Goal: Task Accomplishment & Management: Manage account settings

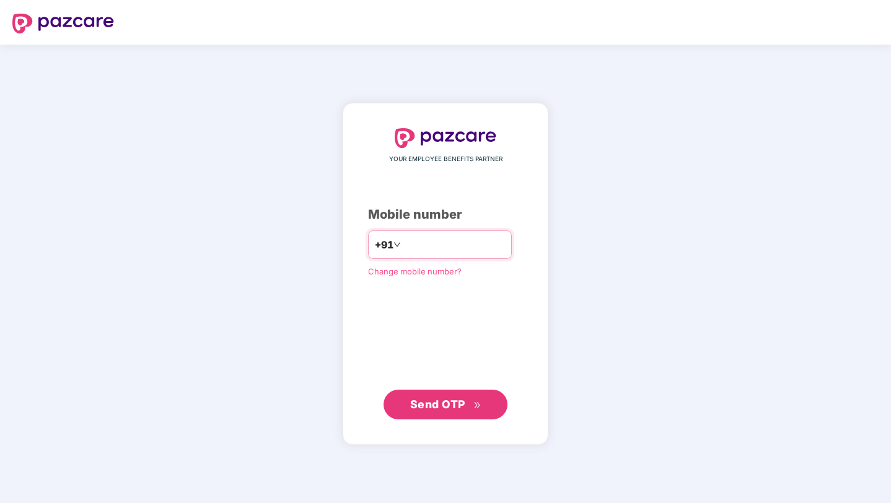
type input "**********"
click at [439, 396] on span "Send OTP" at bounding box center [445, 404] width 71 height 17
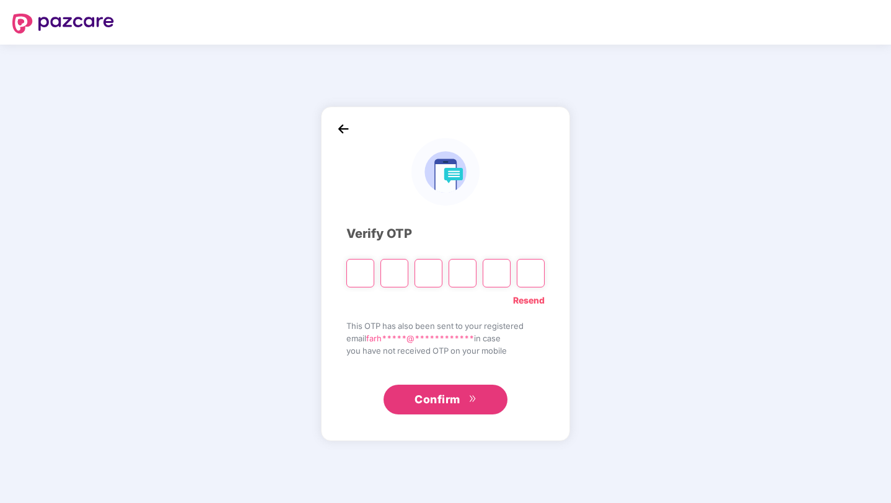
type input "*"
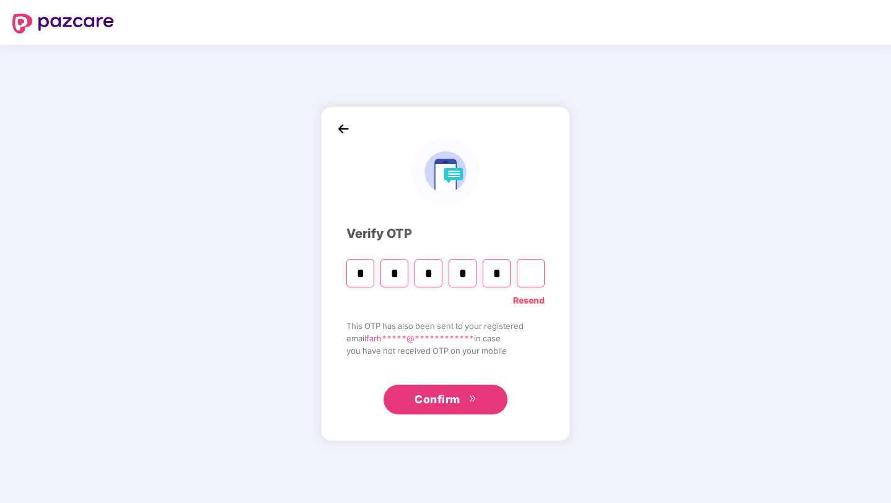
type input "*"
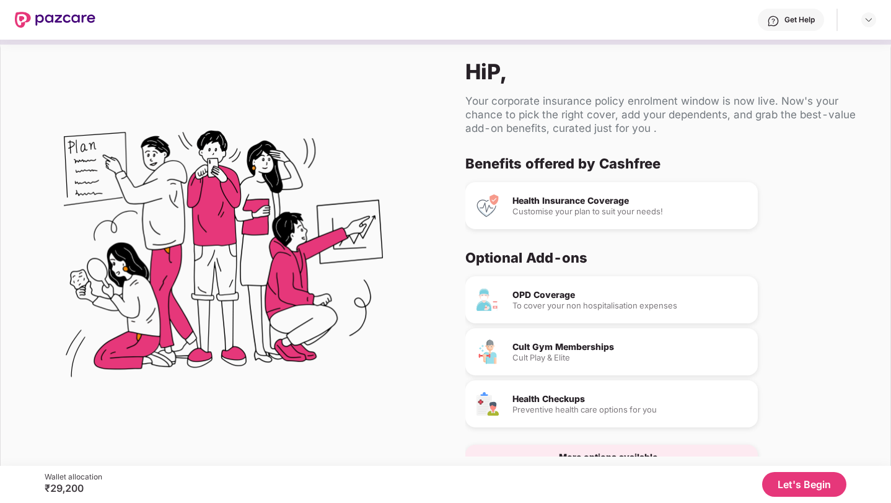
click at [642, 302] on div "To cover your non hospitalisation expenses" at bounding box center [629, 306] width 235 height 8
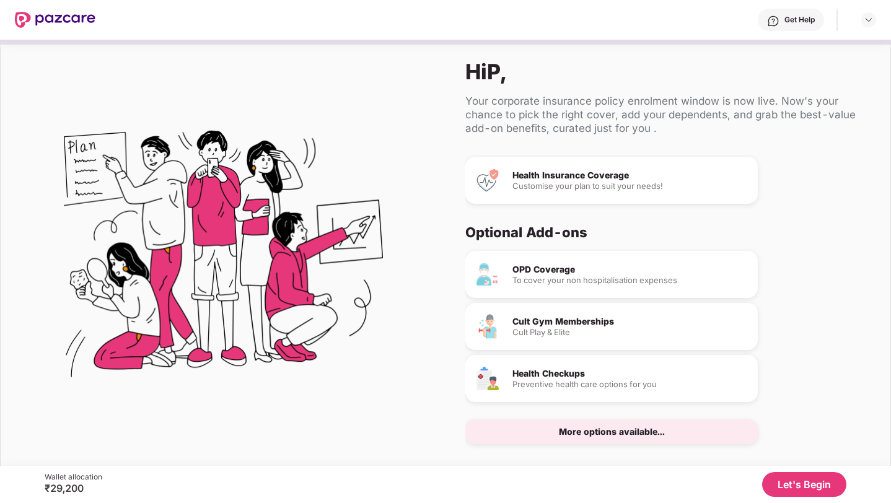
scroll to position [33, 0]
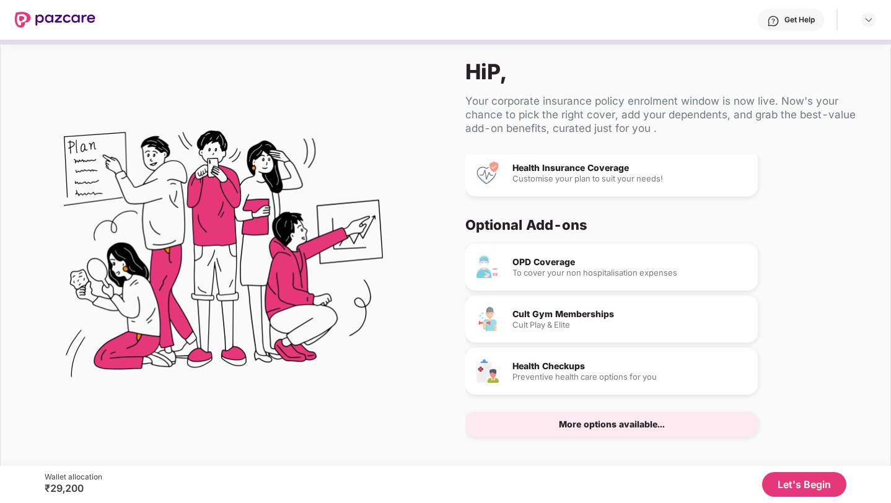
click at [800, 486] on button "Let's Begin" at bounding box center [804, 484] width 84 height 25
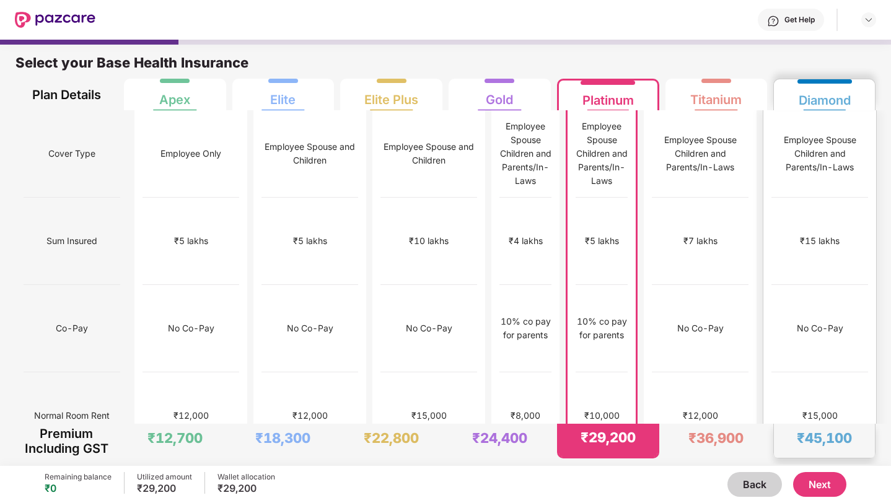
click at [820, 321] on div "No Co-Pay" at bounding box center [820, 328] width 46 height 14
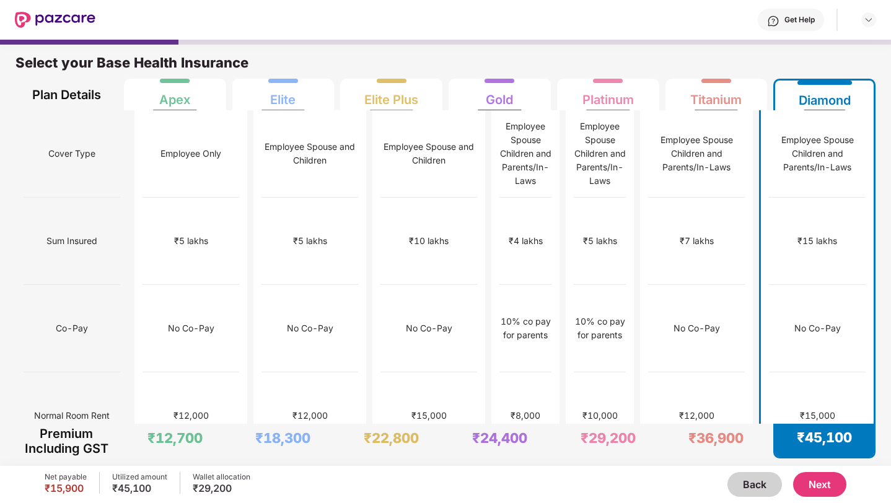
click at [823, 482] on button "Next" at bounding box center [819, 484] width 53 height 25
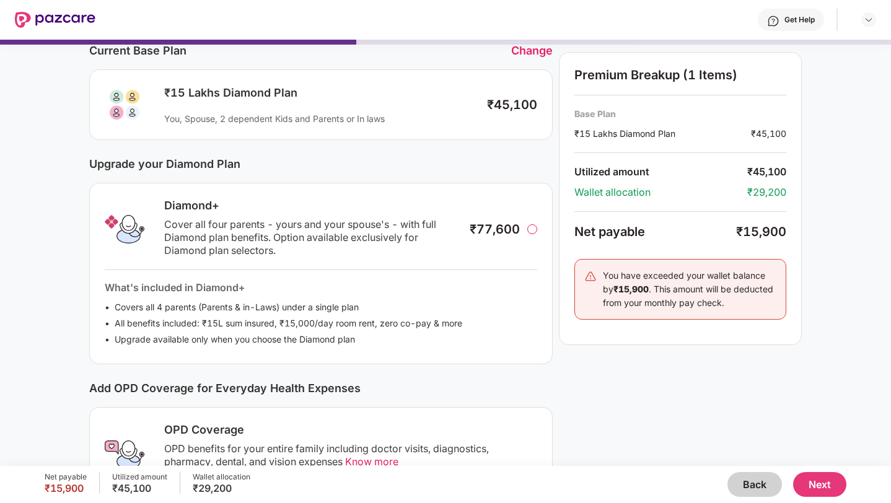
scroll to position [57, 0]
click at [532, 230] on div at bounding box center [532, 229] width 10 height 10
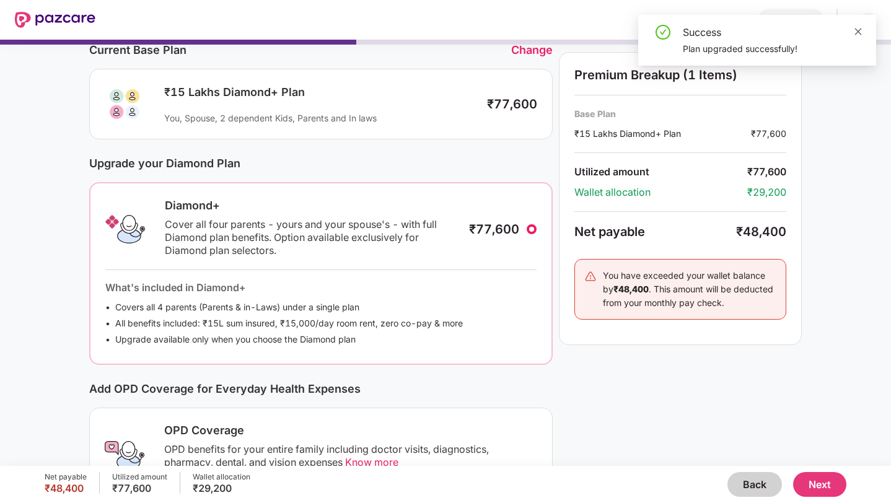
click at [860, 32] on icon "close" at bounding box center [858, 31] width 9 height 9
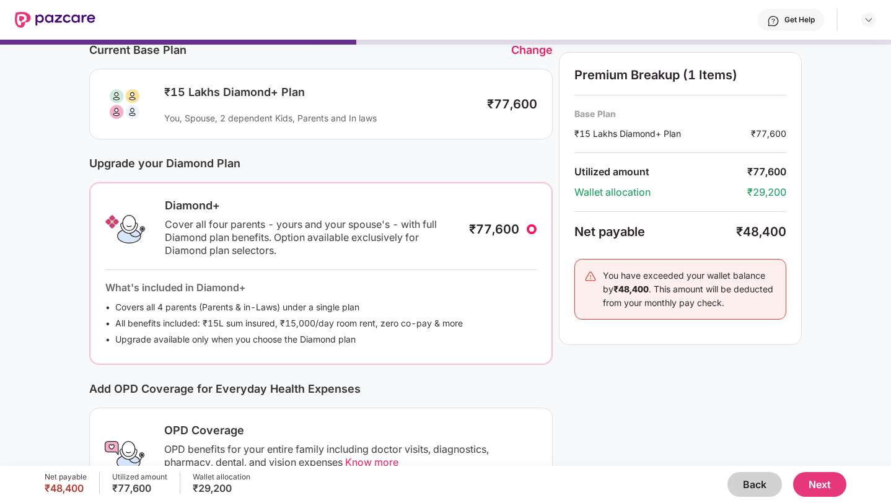
click at [410, 116] on div "You, Spouse, 2 dependent Kids, Parents and In laws" at bounding box center [319, 118] width 310 height 12
click at [455, 103] on div "₹15 Lakhs Diamond+ Plan You, Spouse, 2 dependent Kids, Parents and In laws" at bounding box center [316, 104] width 318 height 39
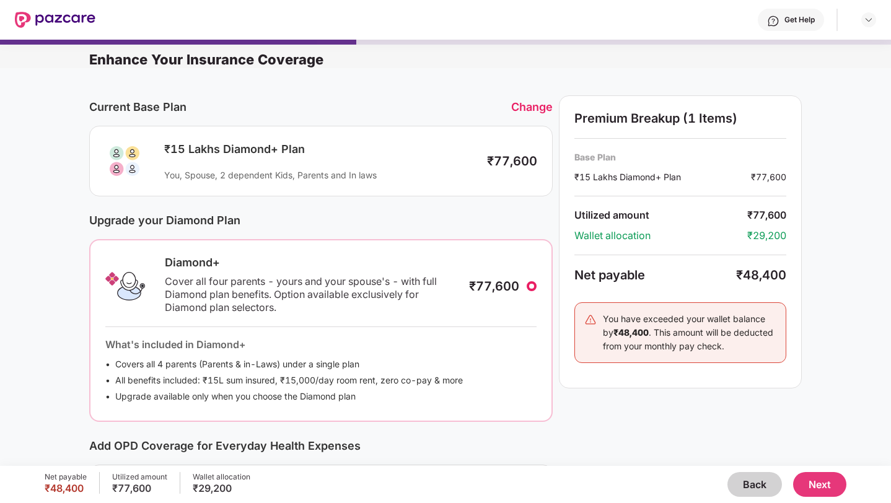
click at [390, 153] on div "₹15 Lakhs Diamond+ Plan" at bounding box center [319, 149] width 310 height 15
click at [457, 102] on div "Current Base Plan" at bounding box center [300, 106] width 422 height 13
click at [536, 103] on div "Change" at bounding box center [532, 106] width 42 height 13
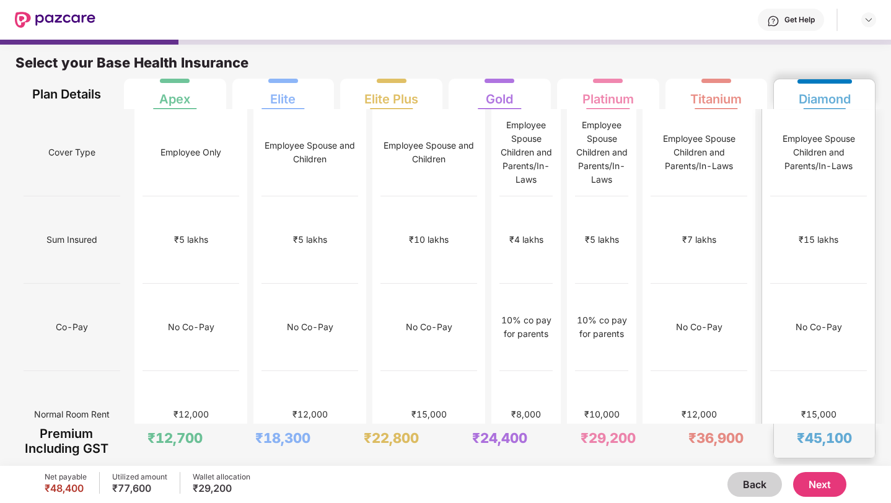
click at [818, 196] on div "₹15 lakhs" at bounding box center [818, 239] width 97 height 87
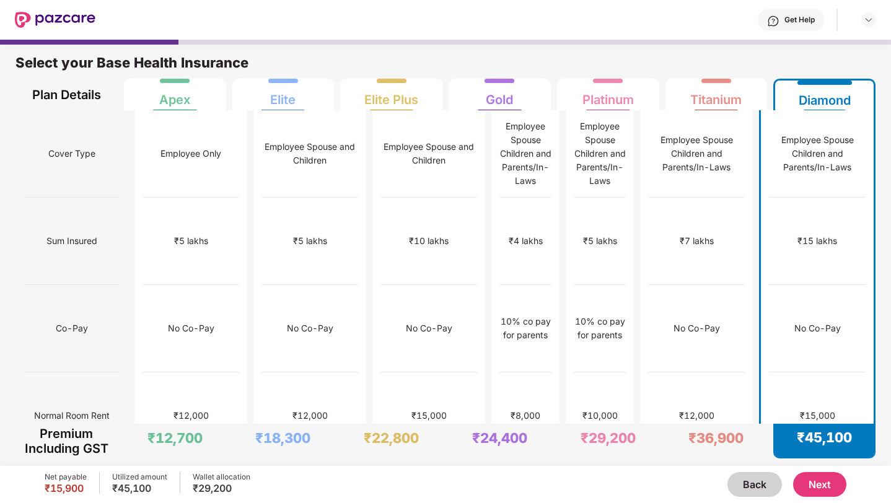
click at [823, 485] on button "Next" at bounding box center [819, 484] width 53 height 25
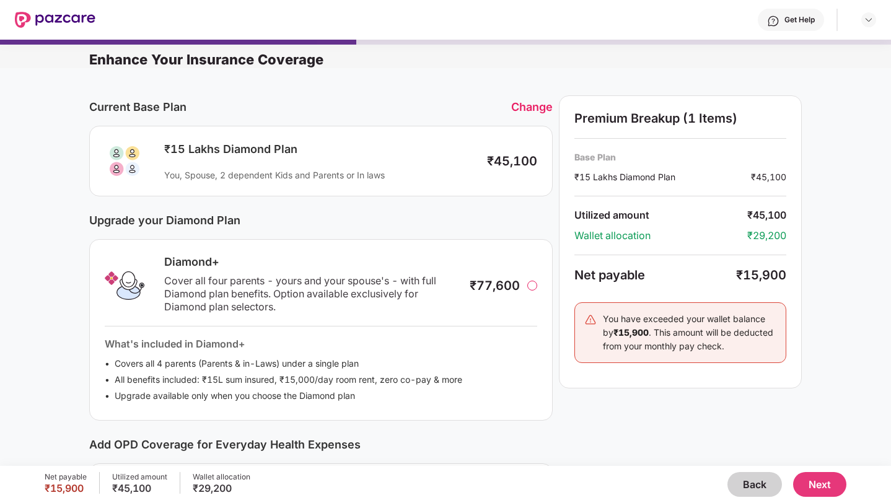
click at [407, 169] on div "You, Spouse, 2 dependent Kids and Parents or In laws" at bounding box center [319, 175] width 310 height 12
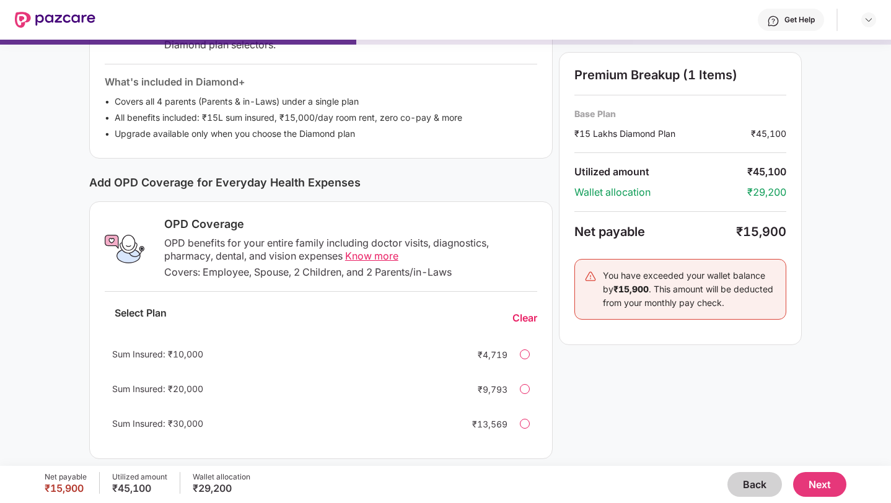
scroll to position [270, 0]
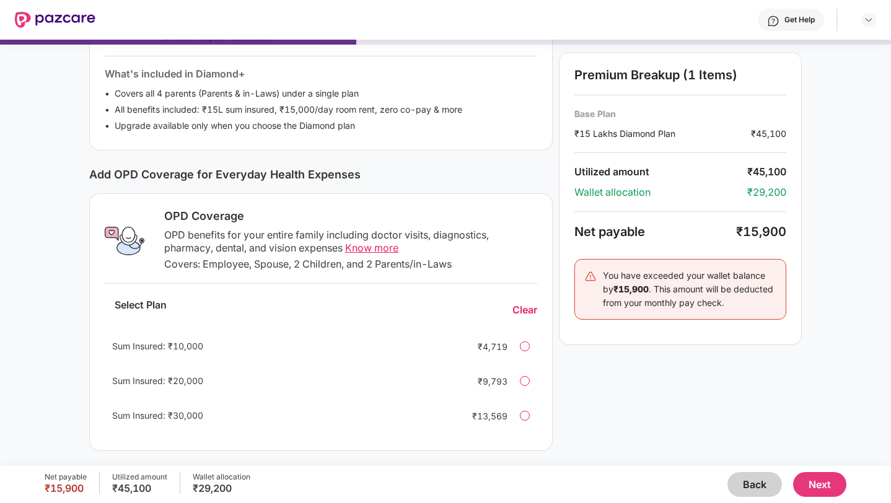
click at [524, 417] on div at bounding box center [525, 416] width 10 height 10
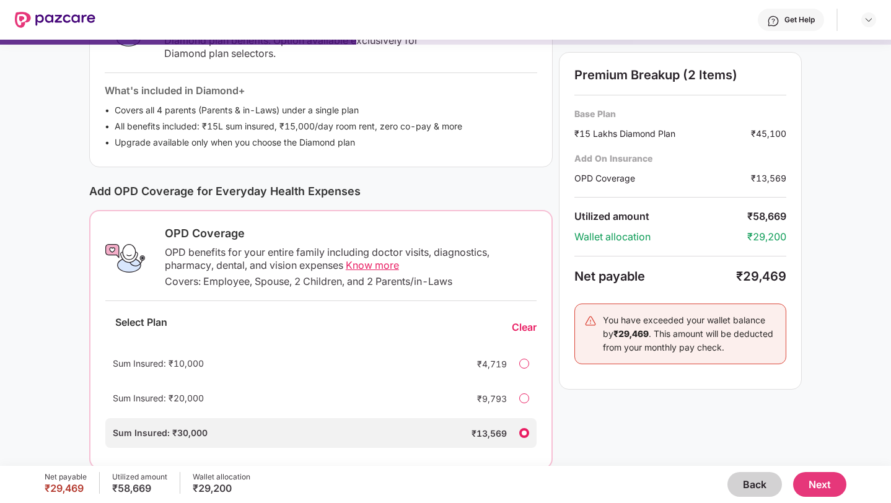
scroll to position [255, 0]
click at [523, 362] on div at bounding box center [524, 362] width 10 height 10
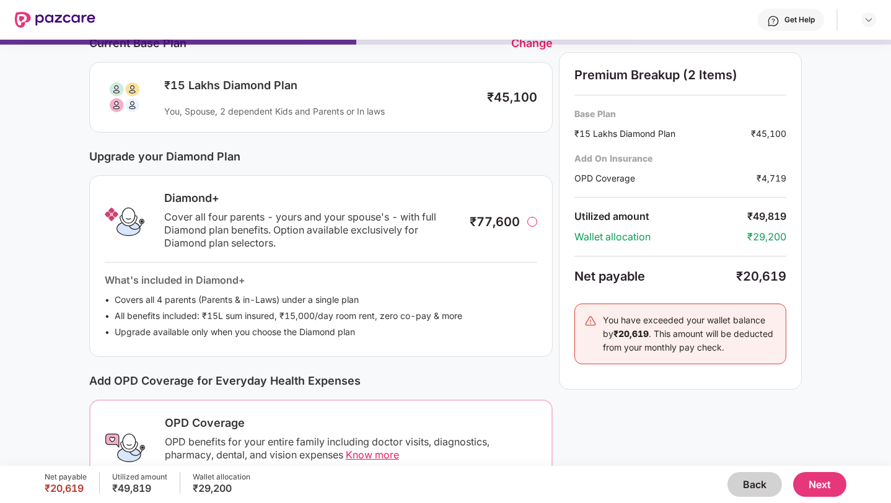
scroll to position [0, 0]
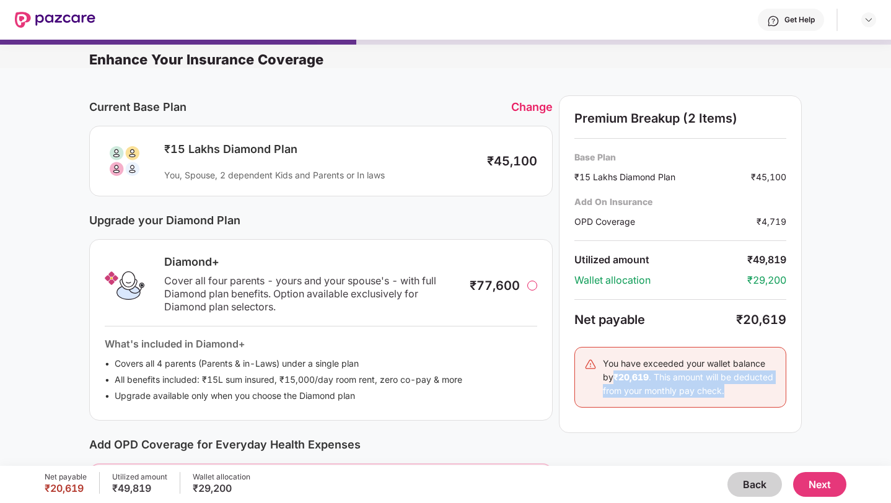
drag, startPoint x: 614, startPoint y: 422, endPoint x: 844, endPoint y: 364, distance: 237.2
click at [843, 364] on div "Current Base Plan Change ₹15 Lakhs Diamond Plan You, Spouse, 2 dependent Kids a…" at bounding box center [445, 402] width 891 height 669
click at [844, 364] on div "Current Base Plan Change ₹15 Lakhs Diamond Plan You, Spouse, 2 dependent Kids a…" at bounding box center [445, 402] width 891 height 669
click at [521, 111] on div "Change" at bounding box center [532, 106] width 42 height 13
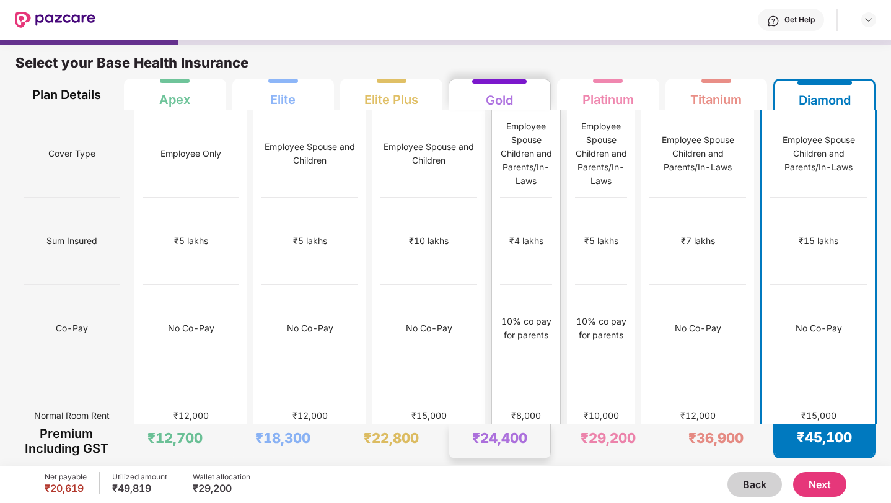
click at [521, 110] on div "Employee Spouse Children and Parents/In-Laws" at bounding box center [526, 153] width 52 height 87
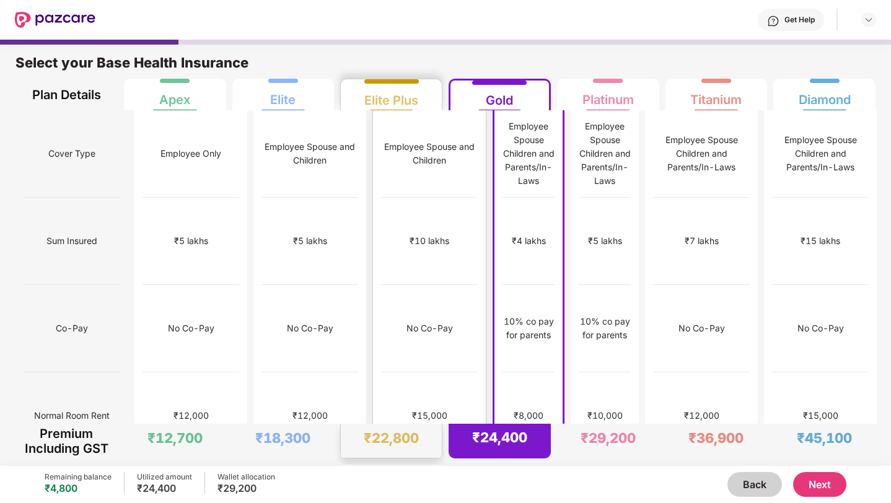
click at [417, 111] on div "Employee Spouse and Children" at bounding box center [429, 153] width 97 height 87
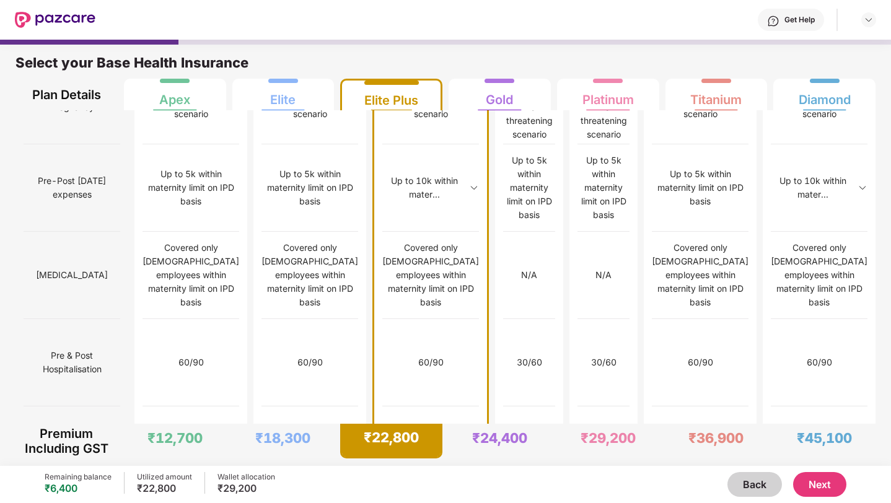
scroll to position [6, 0]
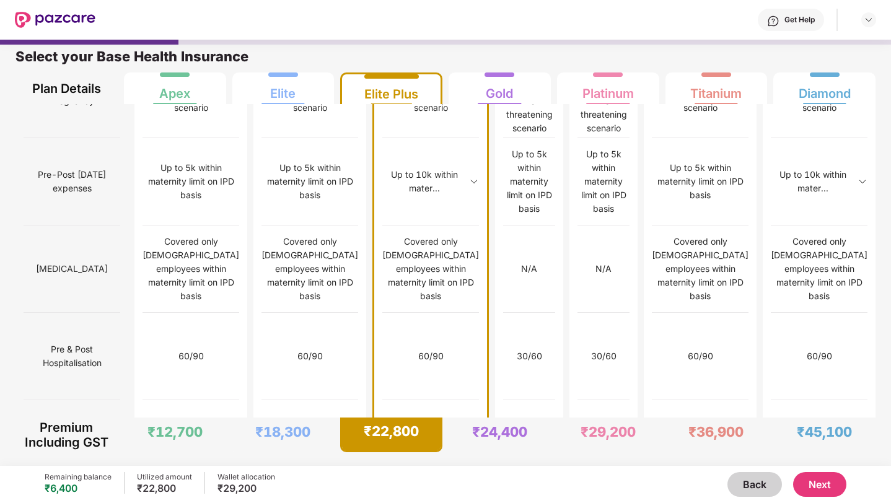
drag, startPoint x: 91, startPoint y: 342, endPoint x: 33, endPoint y: 318, distance: 63.0
copy span "Critical Illness on indemnity basis upto INR 2 lakhs"
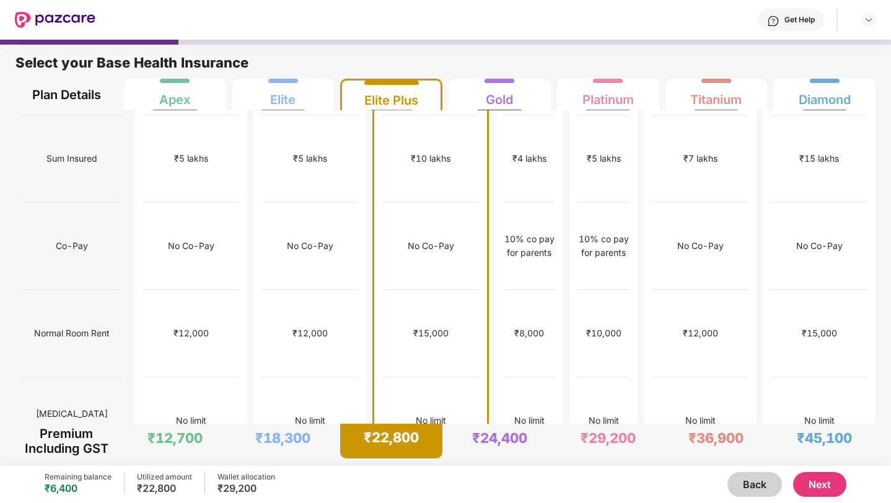
scroll to position [0, 0]
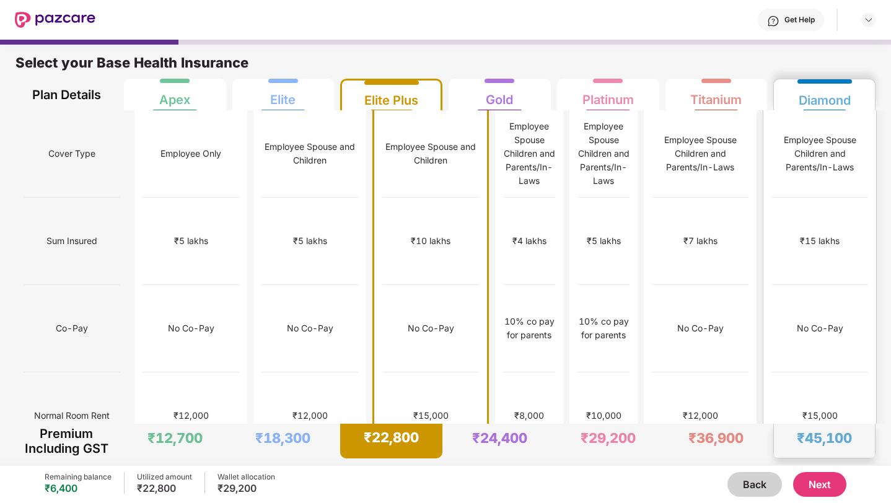
click at [784, 372] on div "₹15,000" at bounding box center [819, 415] width 97 height 87
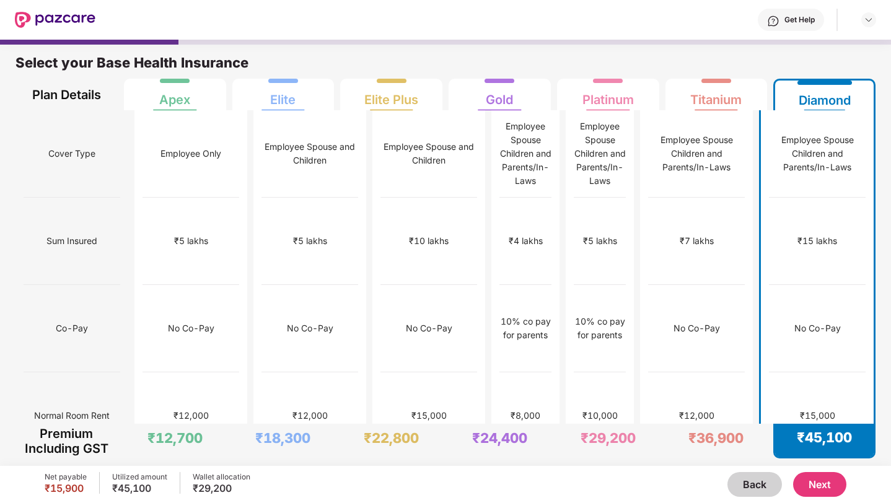
click at [829, 492] on button "Next" at bounding box center [819, 484] width 53 height 25
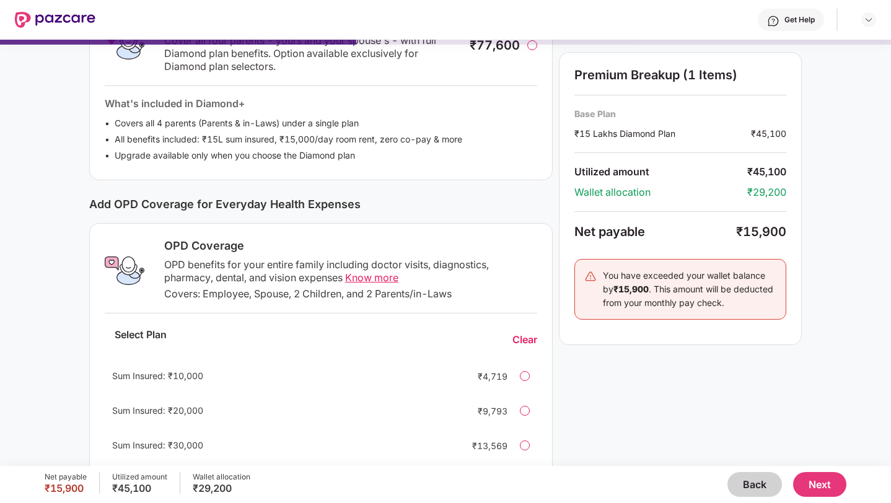
scroll to position [270, 0]
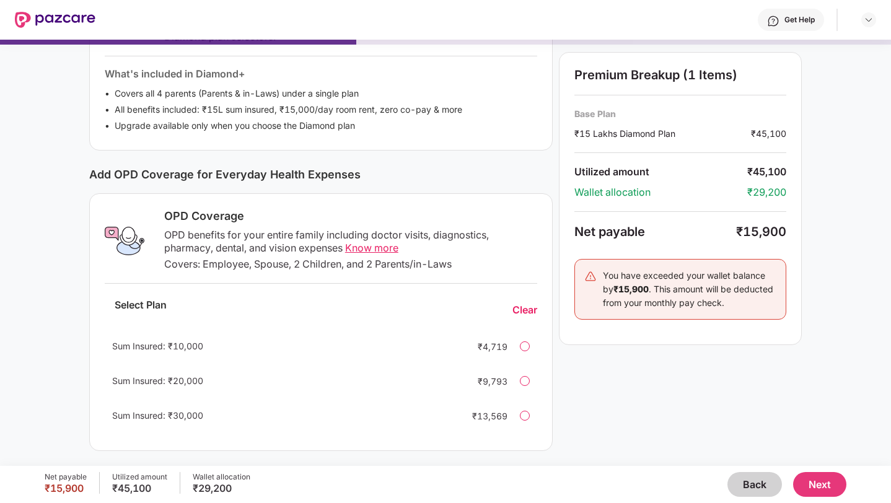
click at [523, 351] on div at bounding box center [525, 346] width 10 height 10
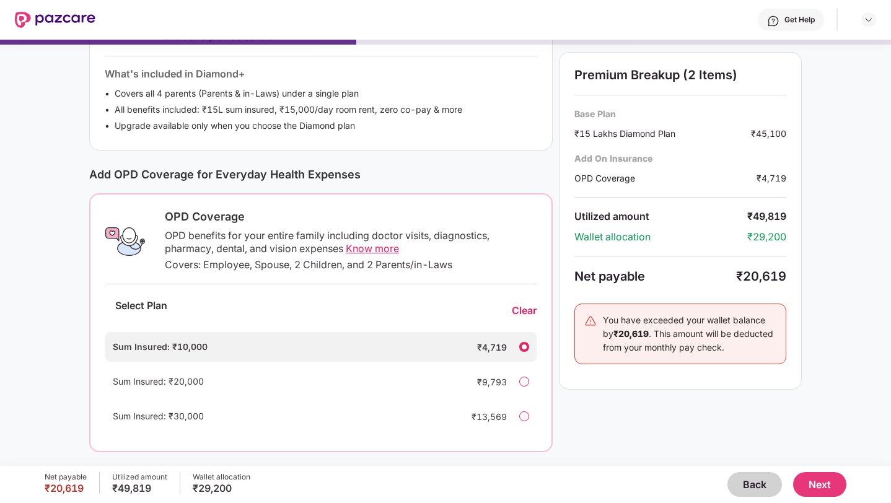
click at [523, 381] on div at bounding box center [524, 382] width 10 height 10
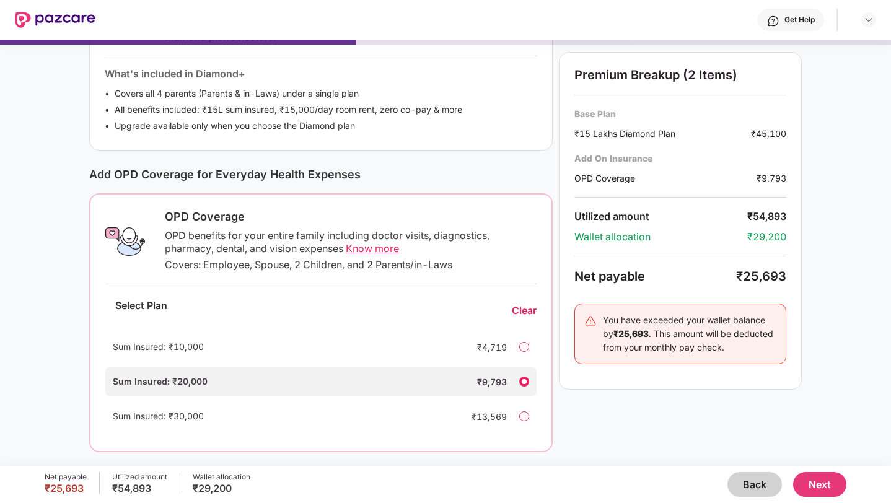
click at [522, 422] on div "Sum Insured: ₹30,000 ₹13,569" at bounding box center [320, 416] width 431 height 30
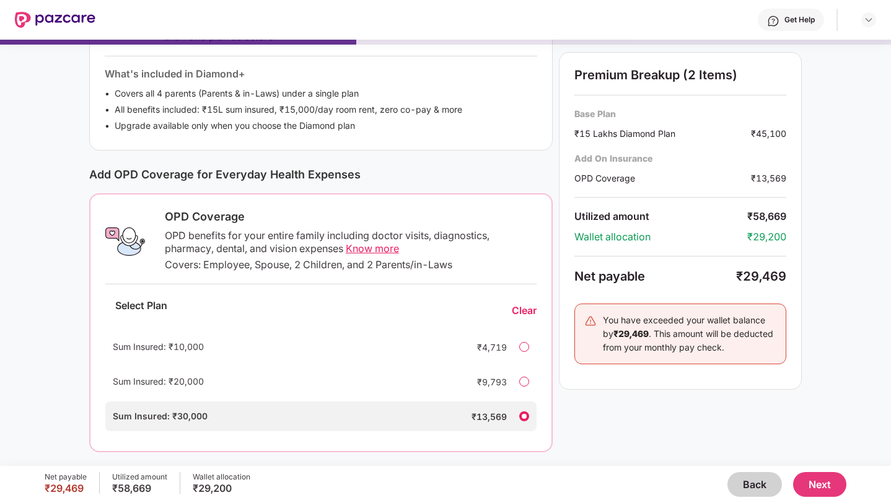
click at [572, 426] on div "Premium Breakup (2 Items) Base Plan ₹15 Lakhs Diamond Plan ₹45,100 Add On Insur…" at bounding box center [680, 138] width 243 height 627
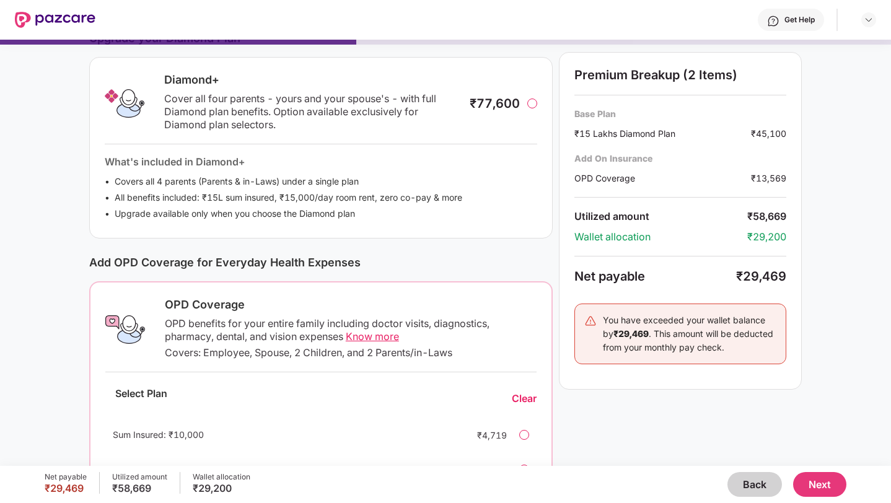
scroll to position [271, 0]
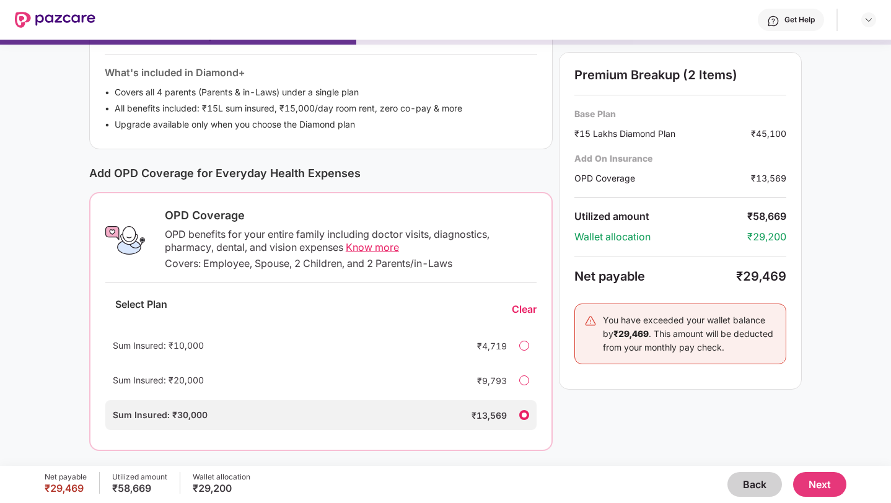
click at [758, 278] on div "₹29,469" at bounding box center [761, 276] width 50 height 15
click at [782, 276] on div "₹29,469" at bounding box center [761, 276] width 50 height 15
click at [740, 264] on div "Premium Breakup (2 Items) Base Plan ₹15 Lakhs Diamond Plan ₹45,100 Add On Insur…" at bounding box center [680, 221] width 243 height 338
click at [748, 274] on div "₹29,469" at bounding box center [761, 276] width 50 height 15
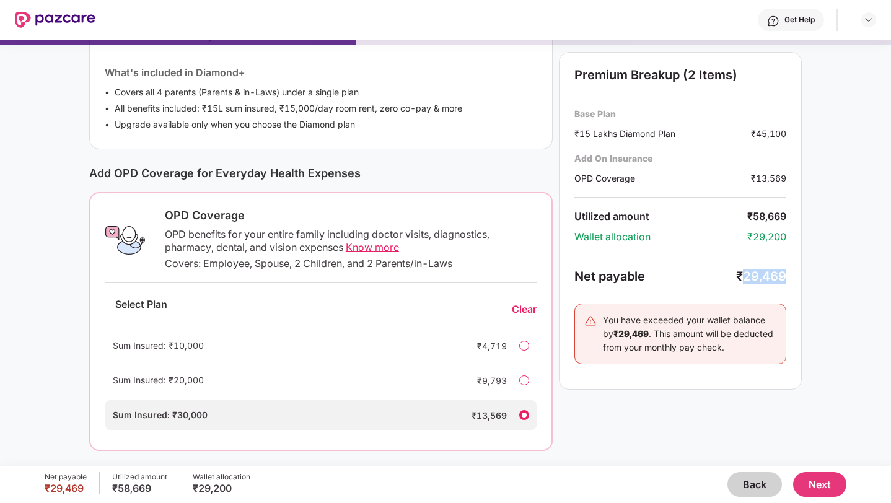
click at [748, 274] on div "₹29,469" at bounding box center [761, 276] width 50 height 15
click at [723, 273] on div "Net payable" at bounding box center [655, 276] width 162 height 15
click at [371, 245] on span "Know more" at bounding box center [372, 247] width 53 height 12
click at [833, 482] on button "Next" at bounding box center [819, 484] width 53 height 25
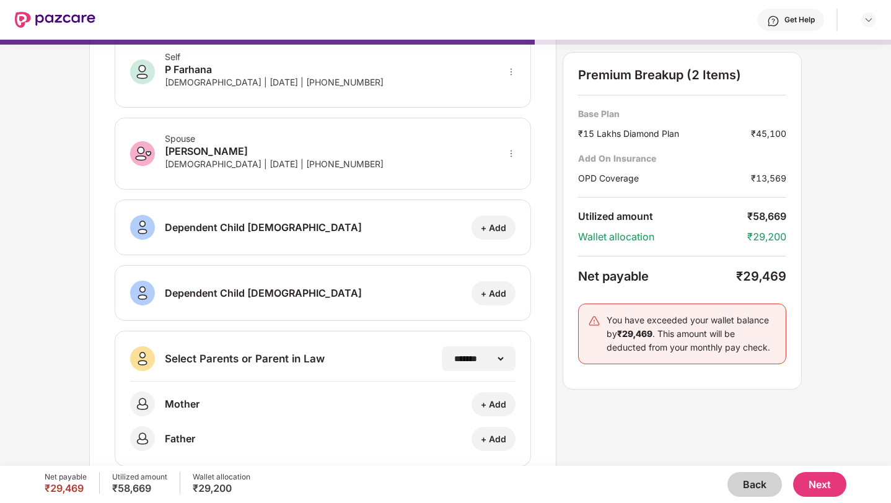
scroll to position [99, 0]
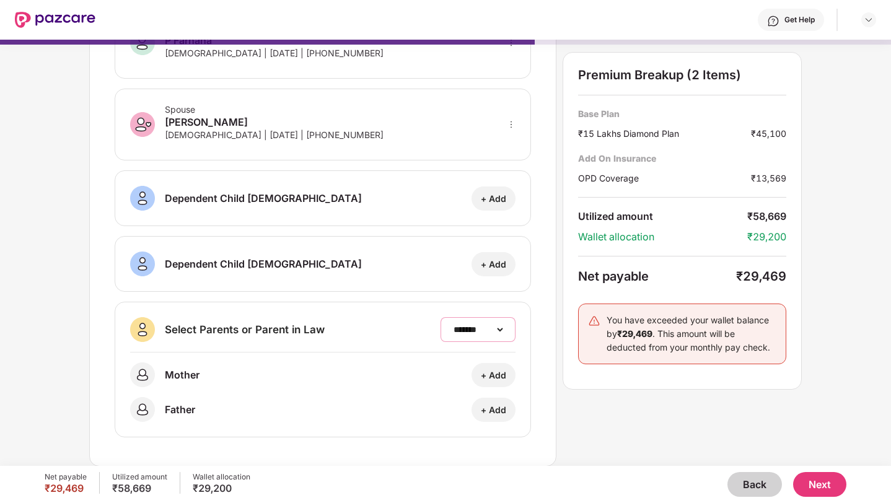
click at [502, 329] on select "**********" at bounding box center [478, 330] width 54 height 10
select select "*******"
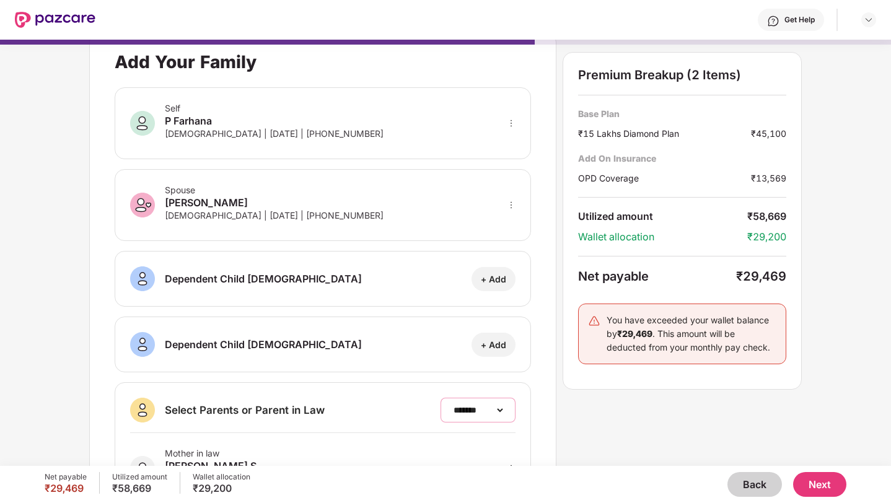
scroll to position [0, 0]
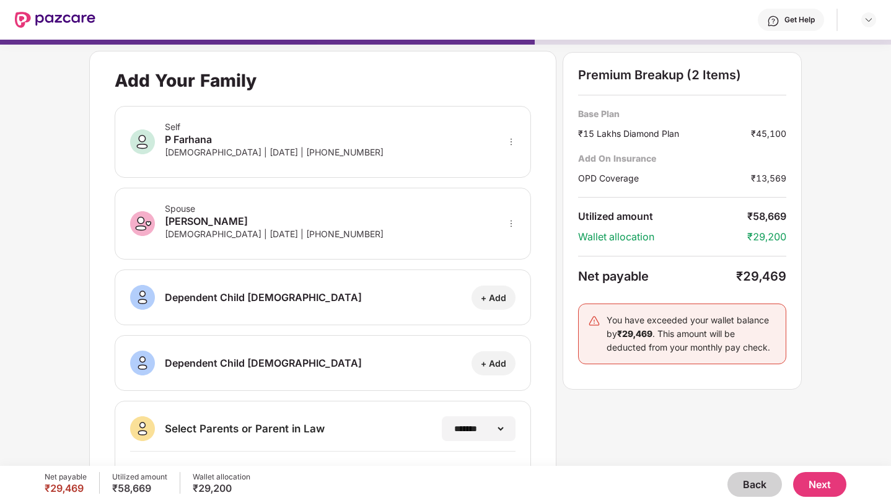
click at [820, 484] on button "Next" at bounding box center [819, 484] width 53 height 25
select select "*******"
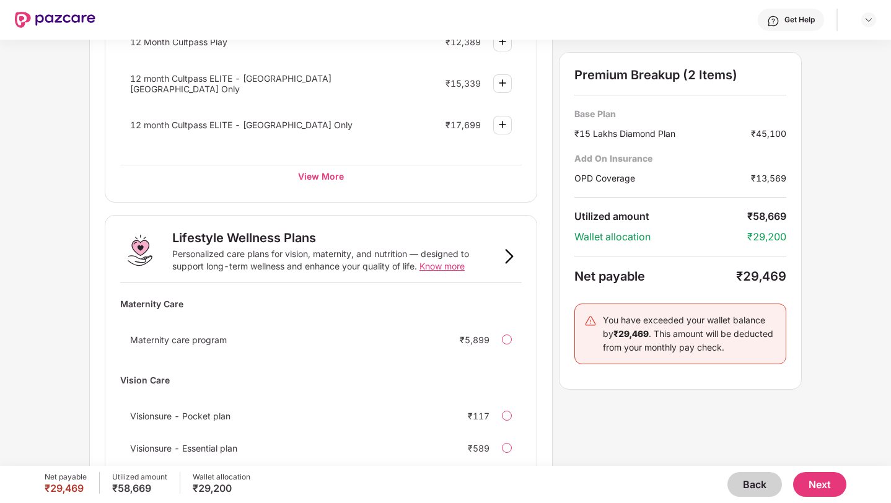
scroll to position [717, 0]
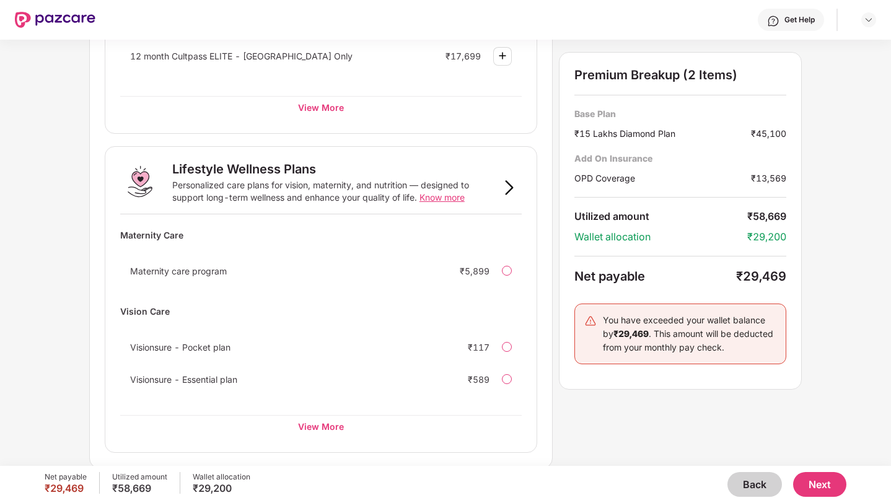
click at [819, 481] on button "Next" at bounding box center [819, 484] width 53 height 25
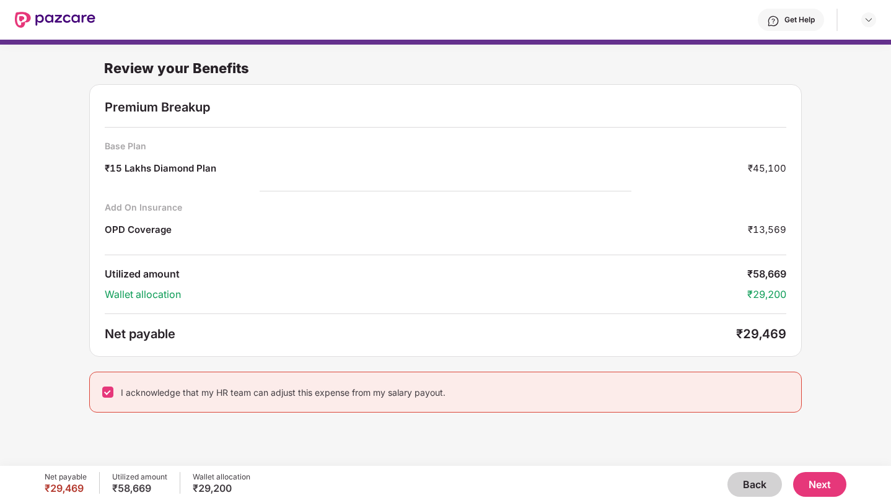
click at [831, 485] on button "Next" at bounding box center [819, 484] width 53 height 25
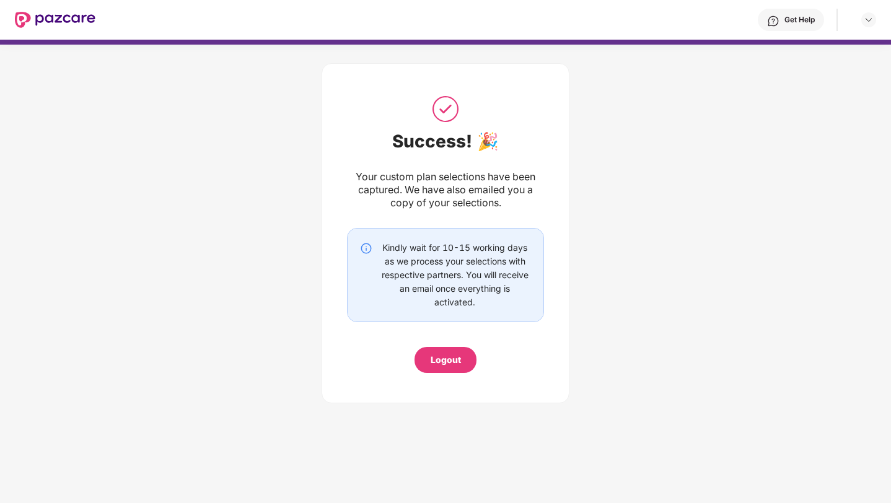
click at [445, 361] on div "Logout" at bounding box center [446, 360] width 30 height 14
